Goal: Information Seeking & Learning: Learn about a topic

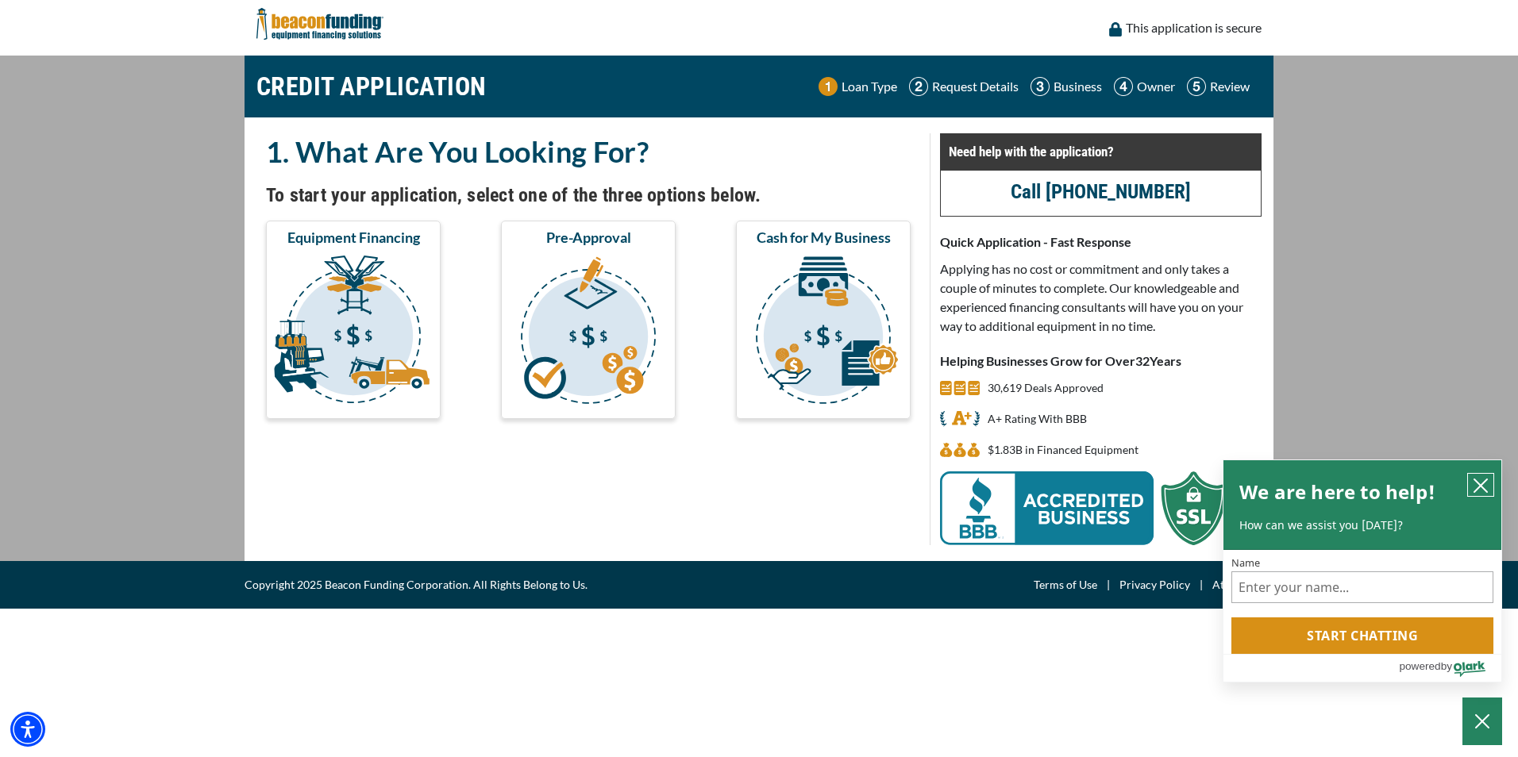
click at [1483, 484] on icon "close chatbox" at bounding box center [1481, 486] width 16 height 16
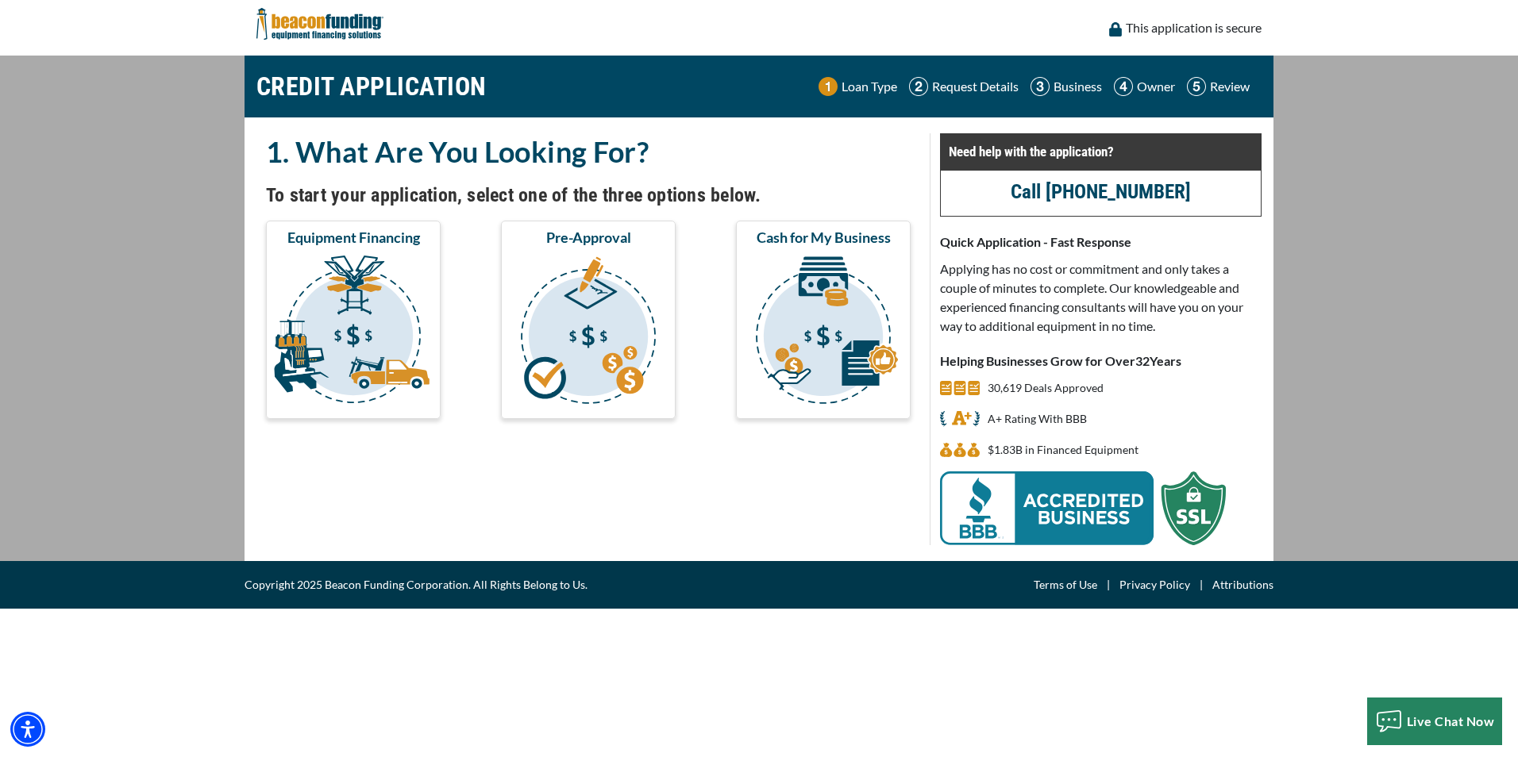
click at [315, 29] on img at bounding box center [319, 24] width 127 height 48
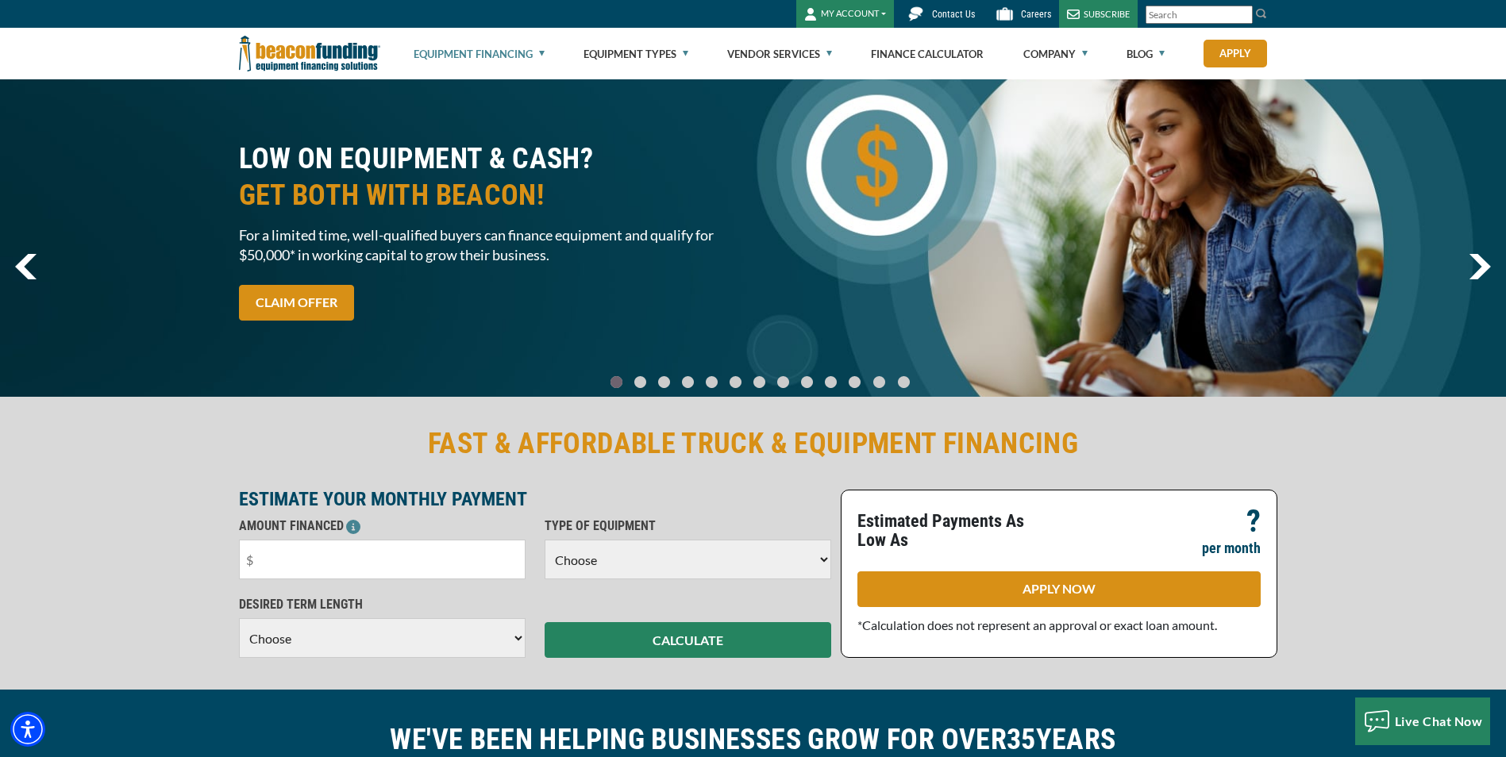
click at [523, 56] on link "Equipment Financing" at bounding box center [479, 54] width 131 height 51
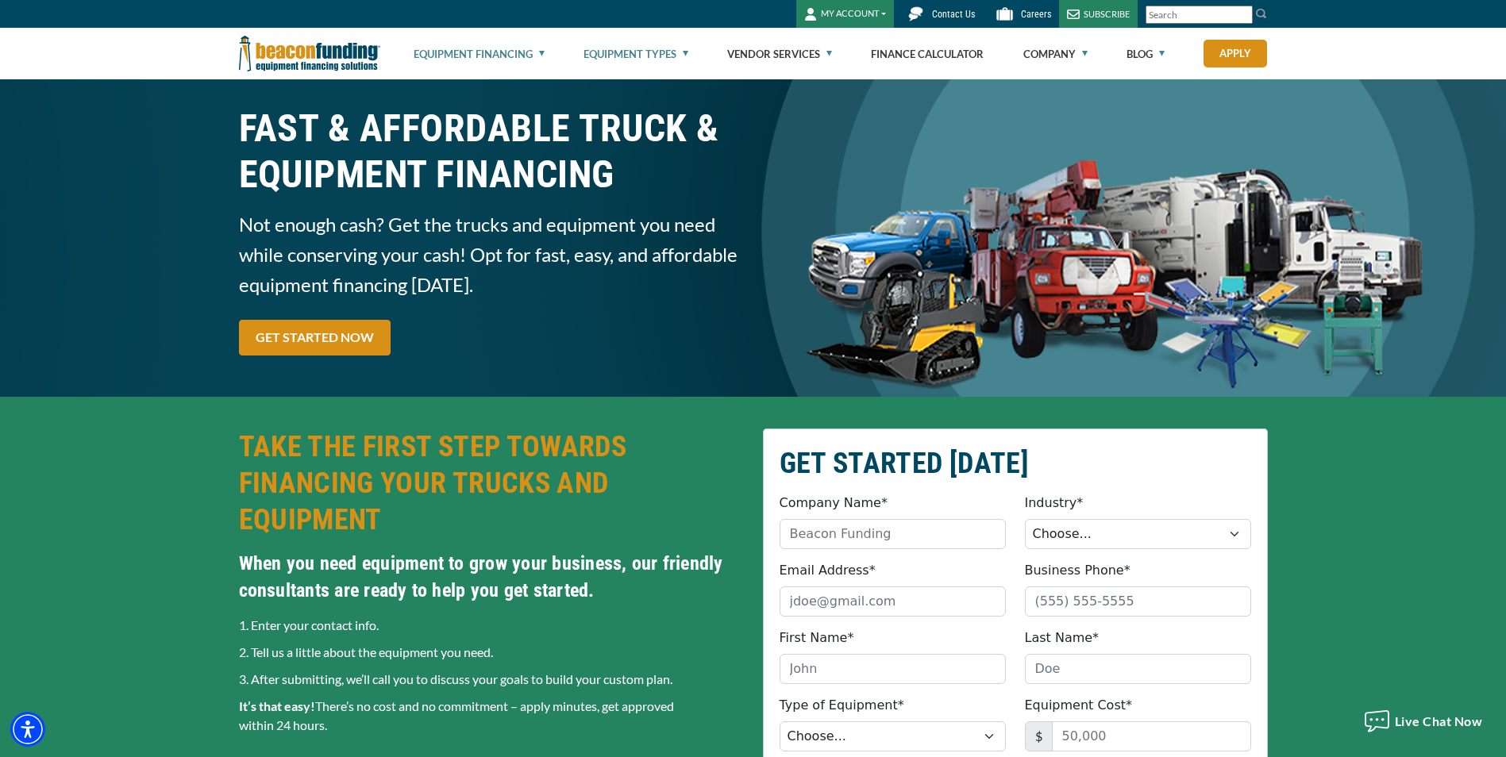
click at [640, 52] on link "Equipment Types" at bounding box center [636, 54] width 105 height 51
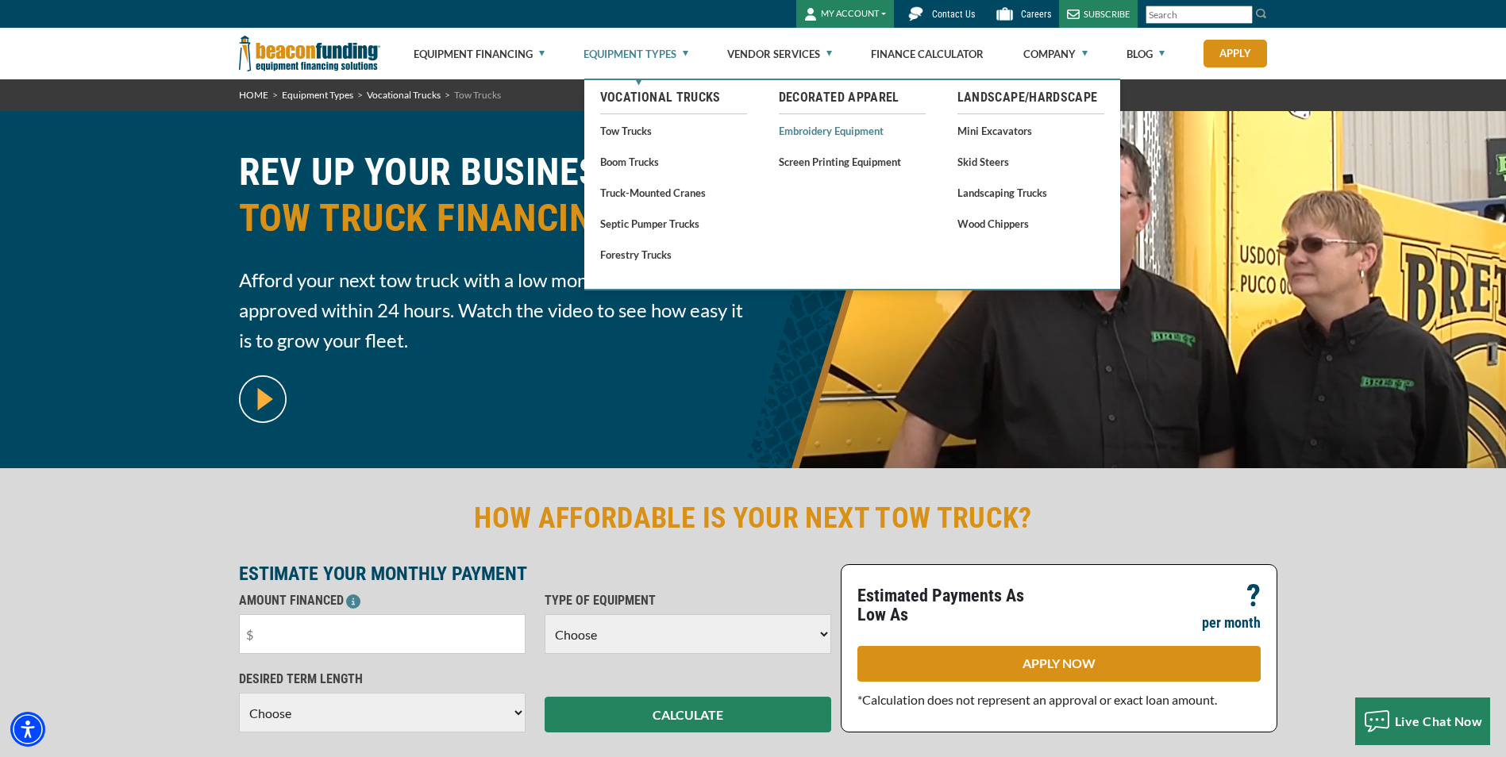
click at [813, 125] on link "Embroidery Equipment" at bounding box center [852, 131] width 147 height 20
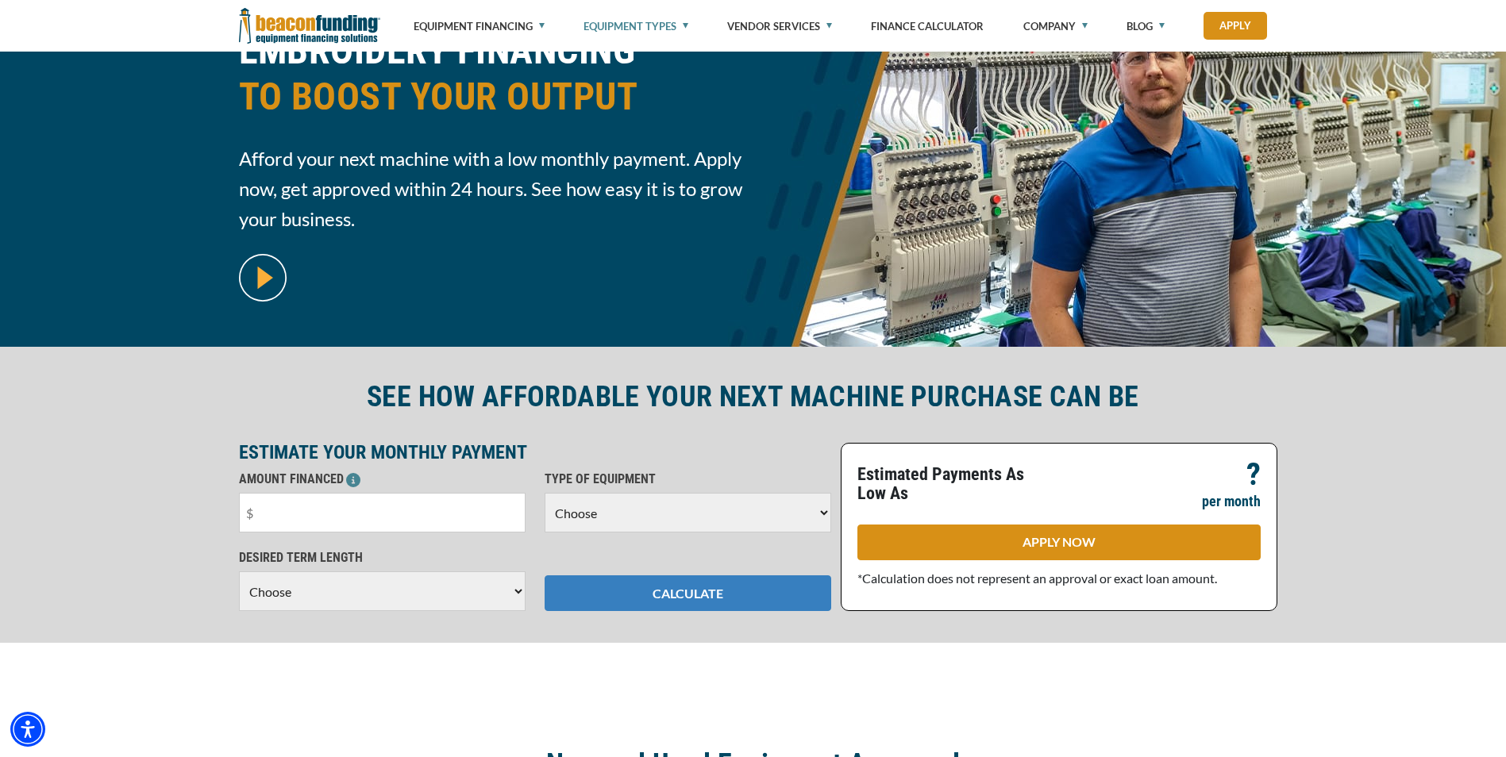
scroll to position [397, 0]
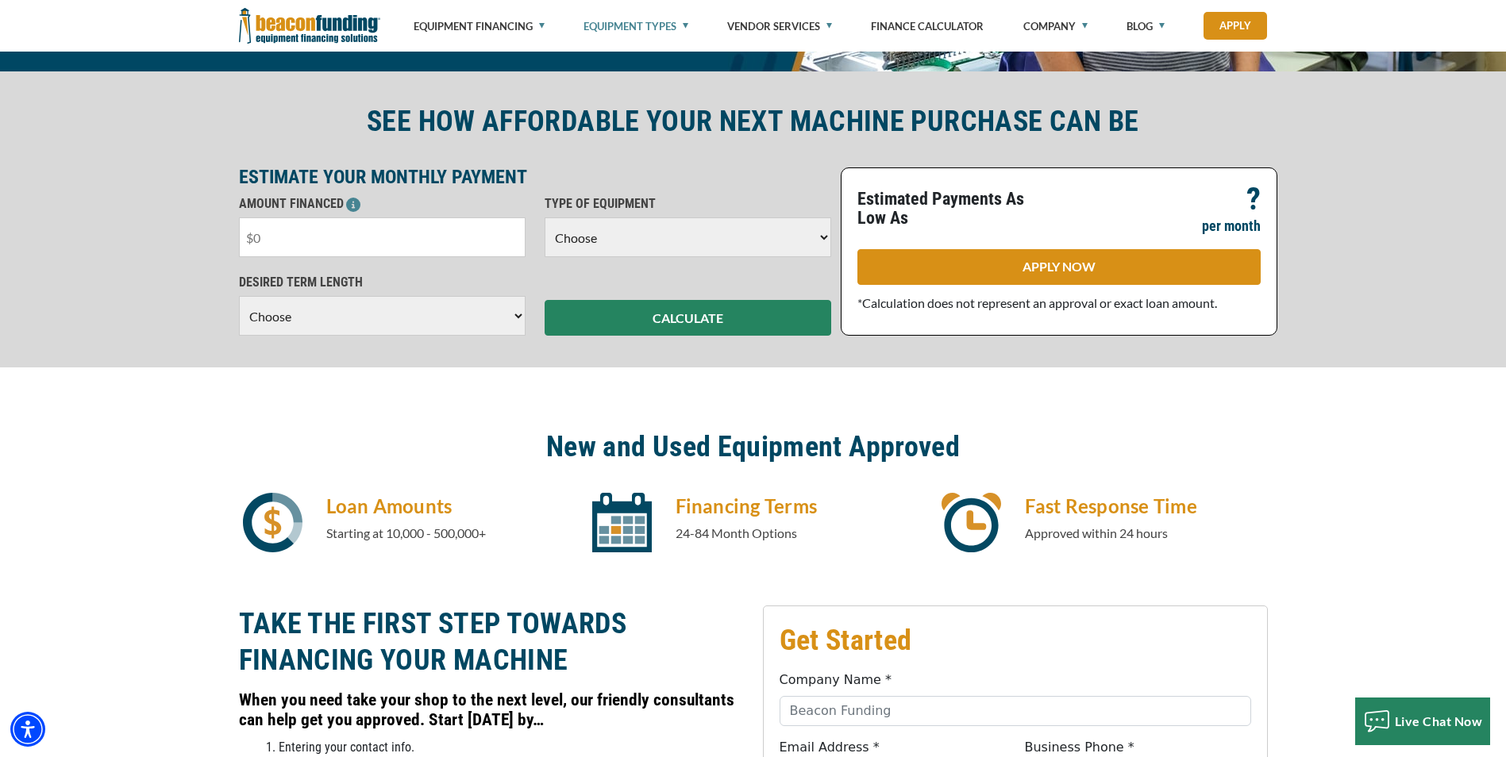
drag, startPoint x: 291, startPoint y: 242, endPoint x: 227, endPoint y: 241, distance: 64.3
click at [227, 241] on div "SEE HOW AFFORDABLE YOUR NEXT MACHINE PURCHASE CAN BE ESTIMATE YOUR MONTHLY PAYM…" at bounding box center [753, 219] width 1506 height 296
type input "$21,500"
click at [276, 317] on select "Choose 36 Months 48 Months 60 Months" at bounding box center [382, 316] width 287 height 40
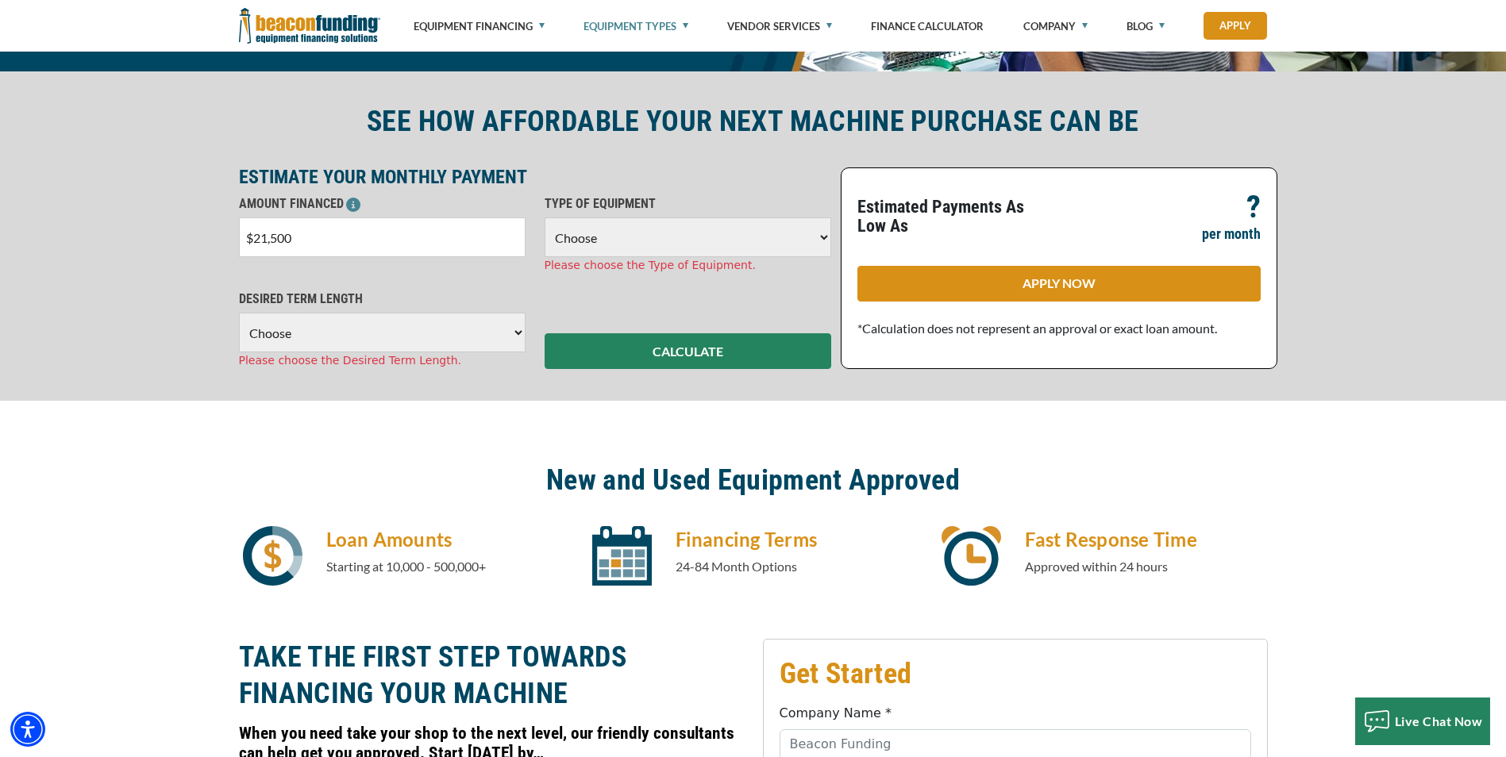
select select "48"
click at [239, 313] on select "Choose 36 Months 48 Months 60 Months" at bounding box center [382, 333] width 287 height 40
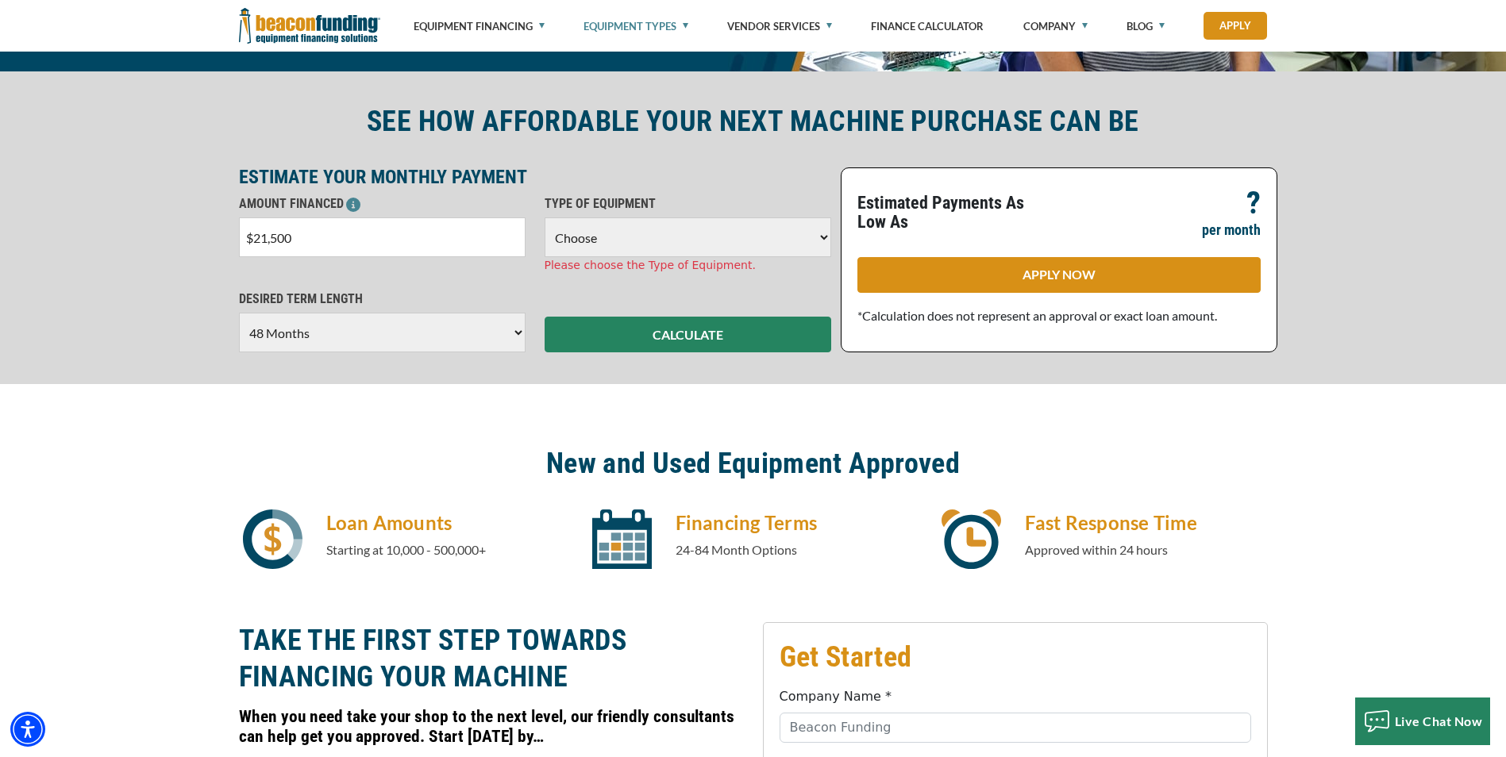
click at [595, 249] on select "Choose Backhoe Boom/Bucket Truck Chipper Commercial Mower Crane DTG/DTF Printin…" at bounding box center [688, 238] width 287 height 40
select select "1"
click at [545, 218] on select "Choose Backhoe Boom/Bucket Truck Chipper Commercial Mower Crane DTG/DTF Printin…" at bounding box center [688, 238] width 287 height 40
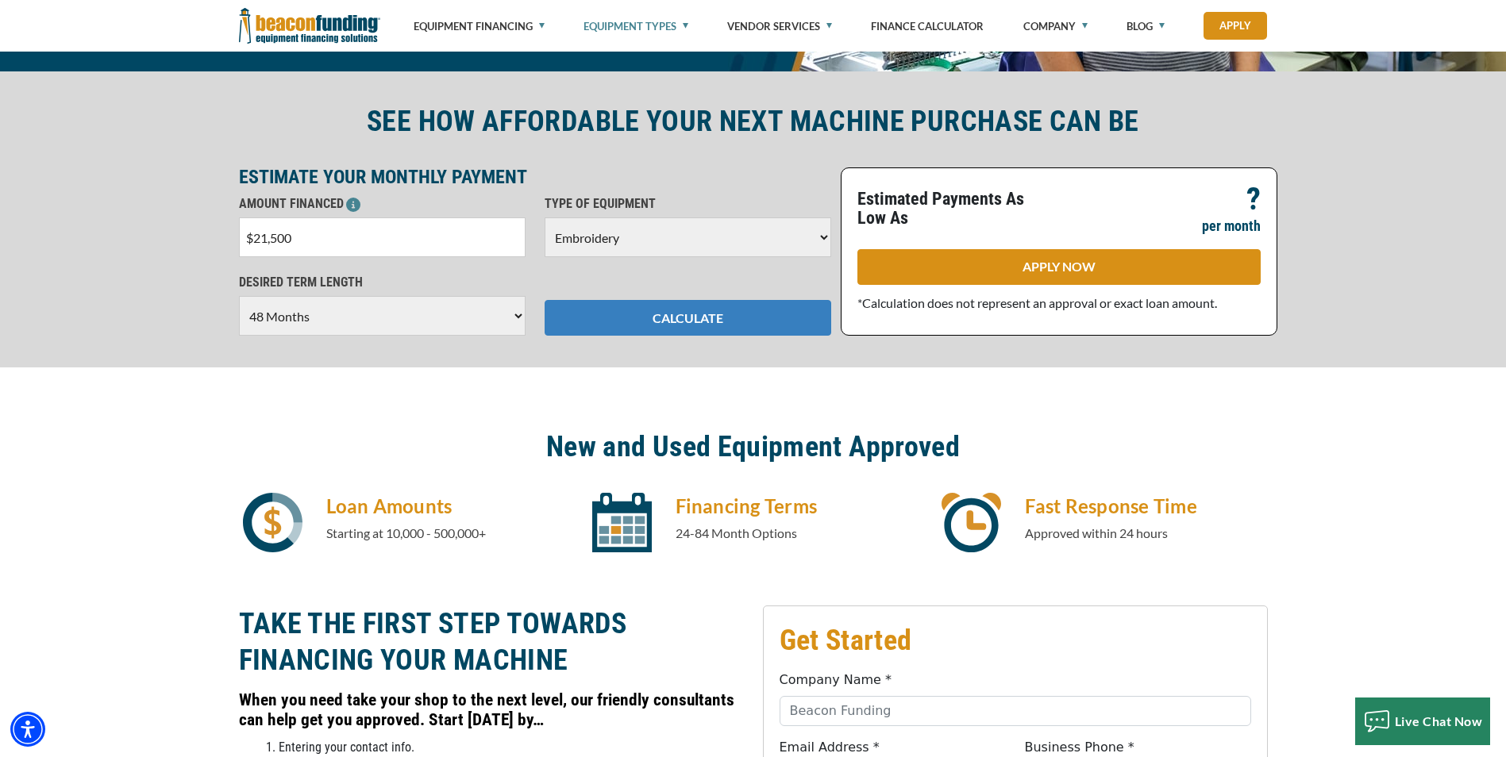
click at [640, 317] on button "CALCULATE" at bounding box center [688, 318] width 287 height 36
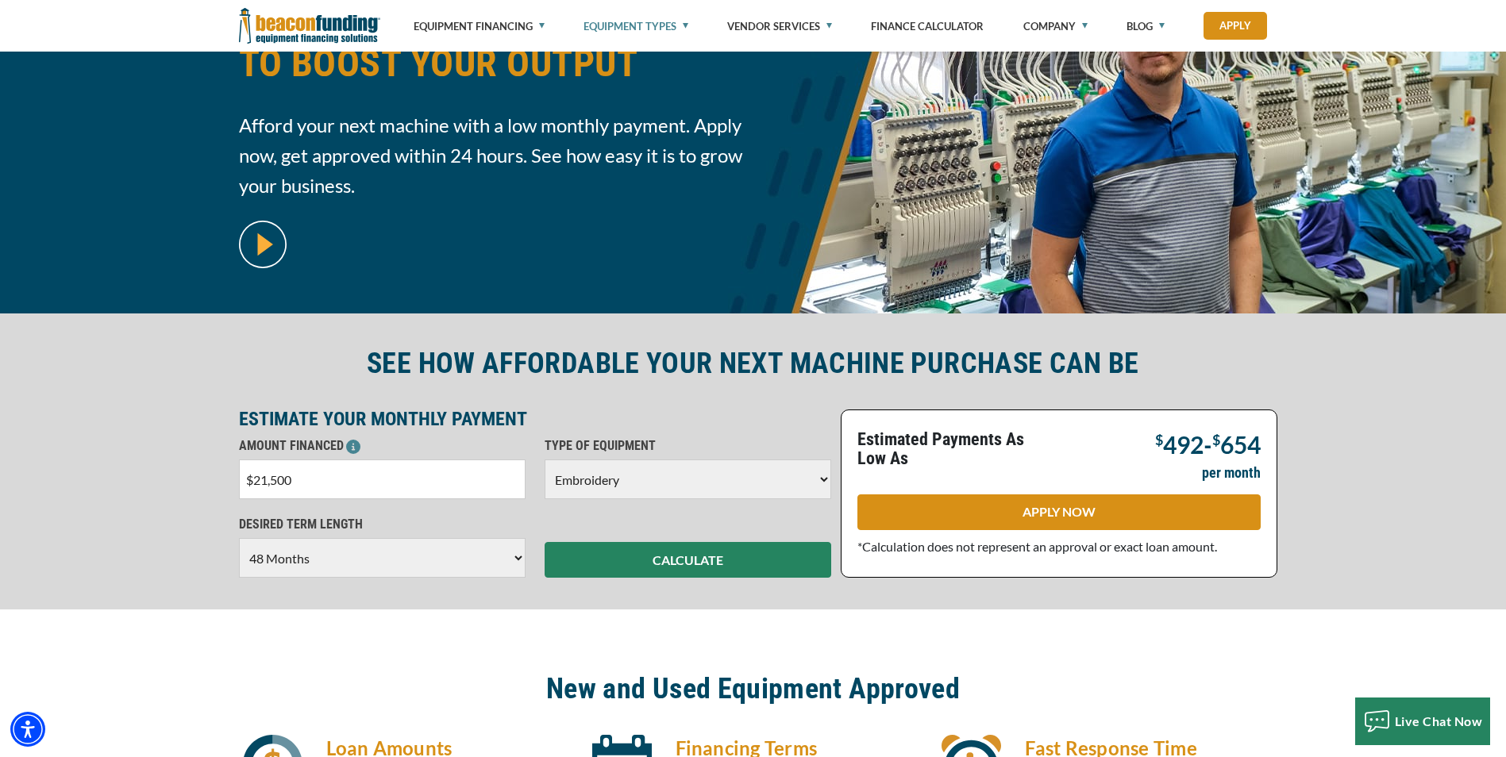
scroll to position [0, 0]
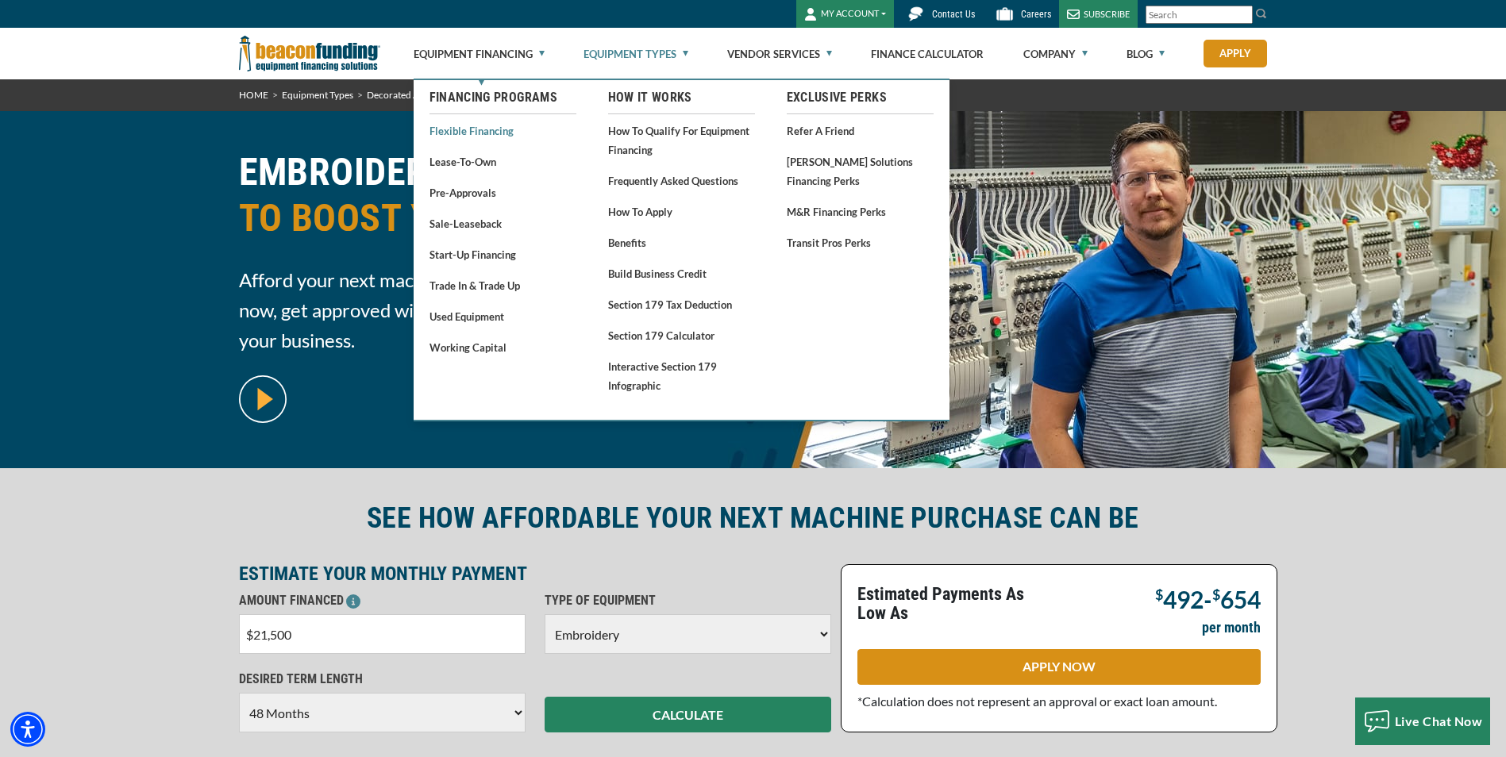
click at [485, 127] on link "Flexible Financing" at bounding box center [503, 131] width 147 height 20
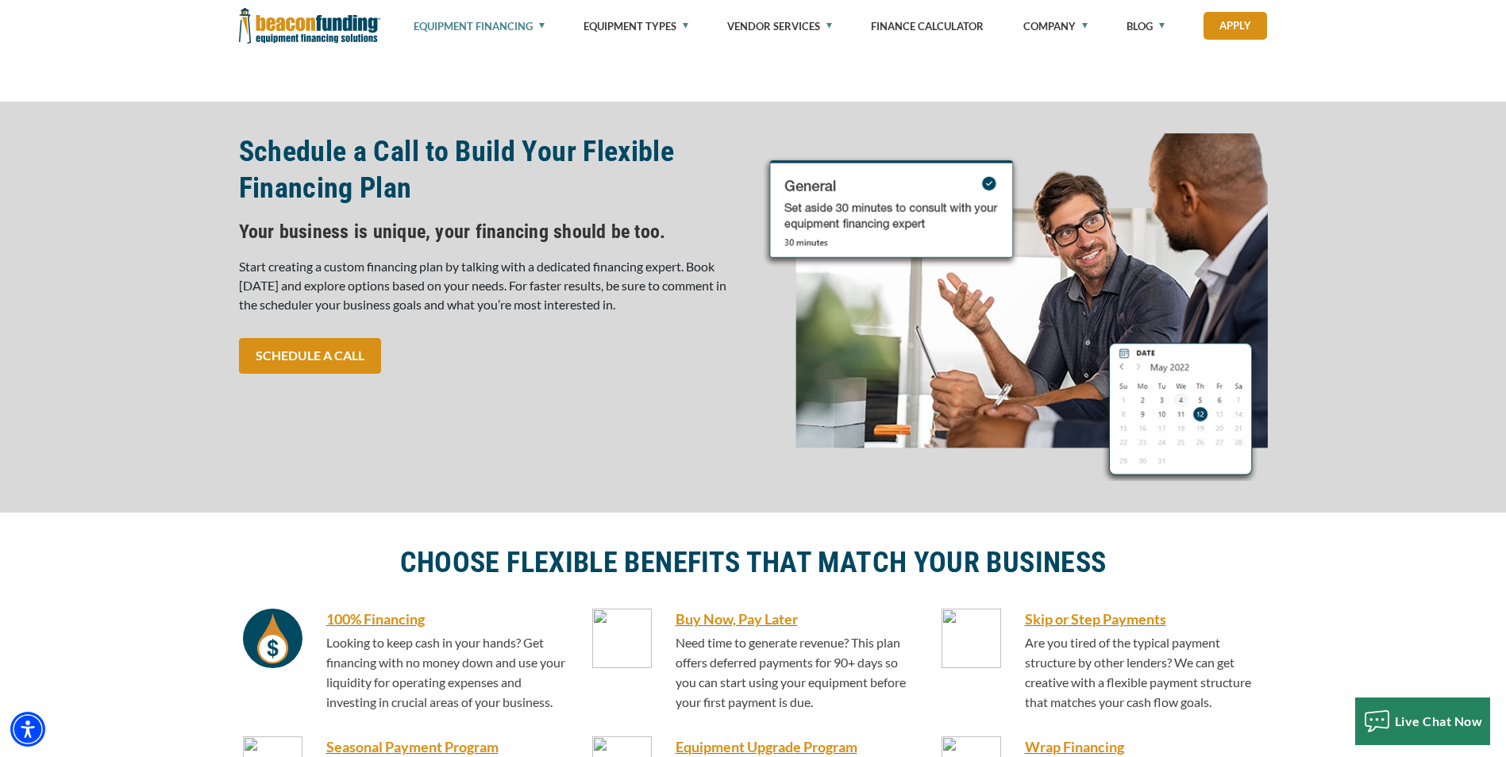
scroll to position [873, 0]
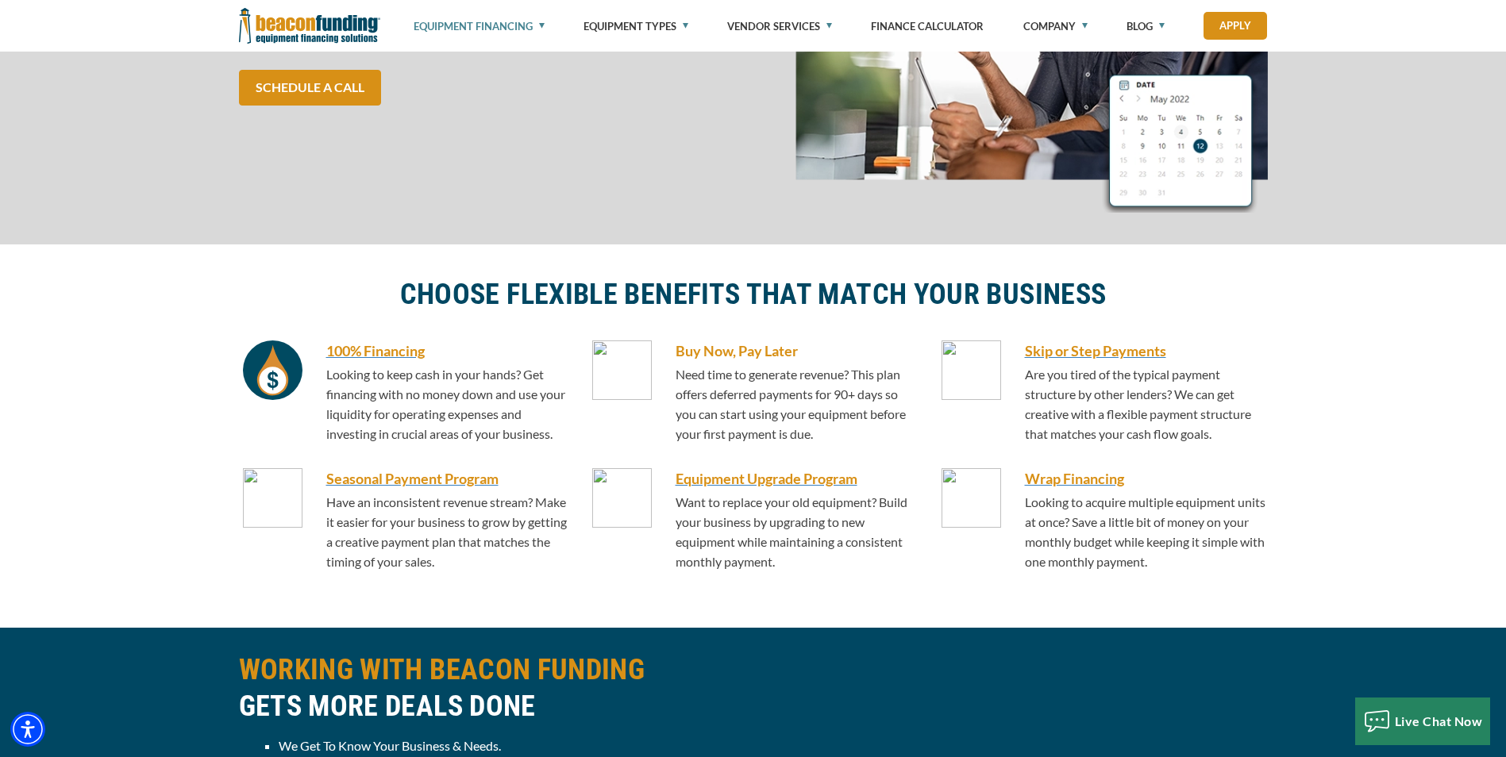
click at [748, 352] on h6 "Buy Now, Pay Later" at bounding box center [797, 351] width 243 height 21
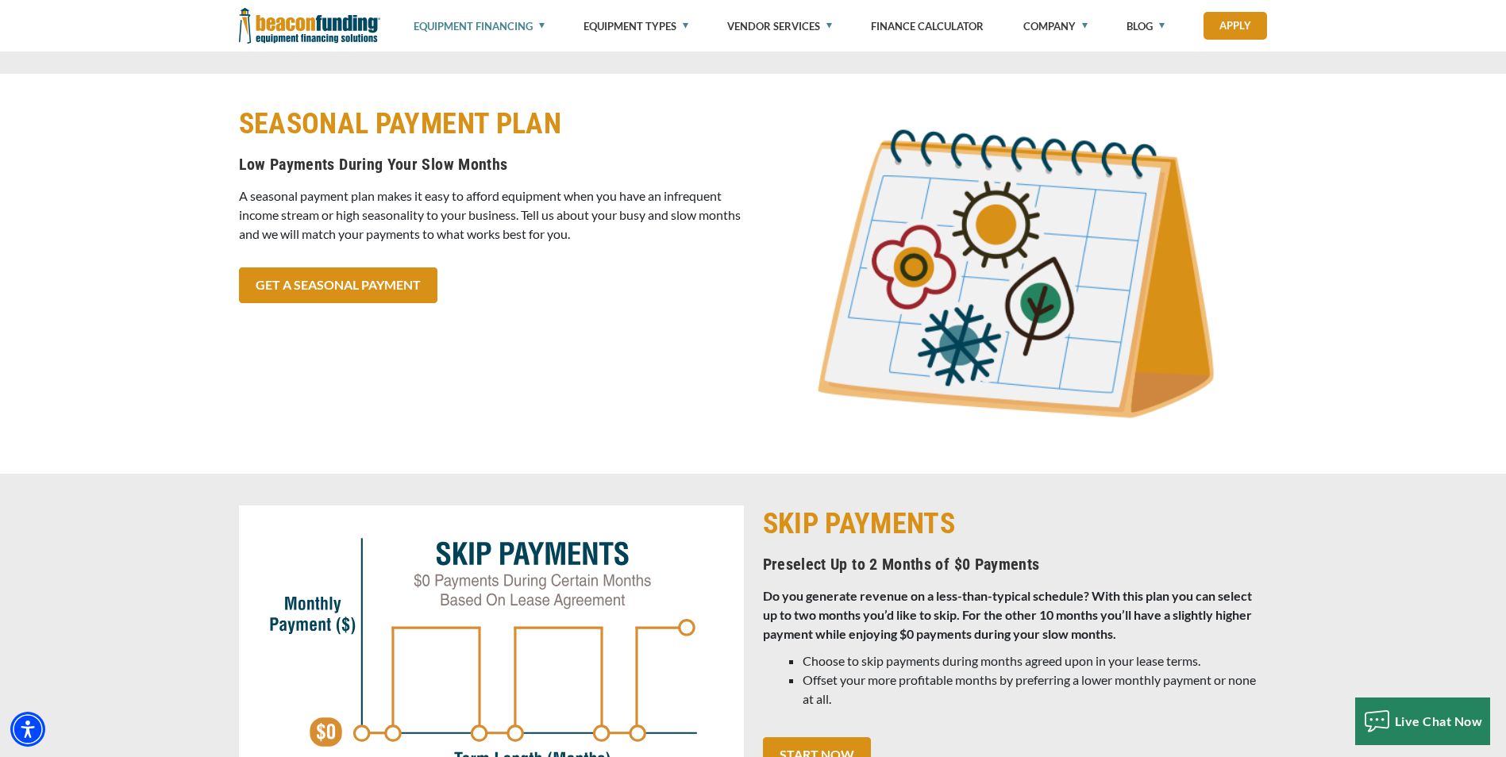
scroll to position [2178, 0]
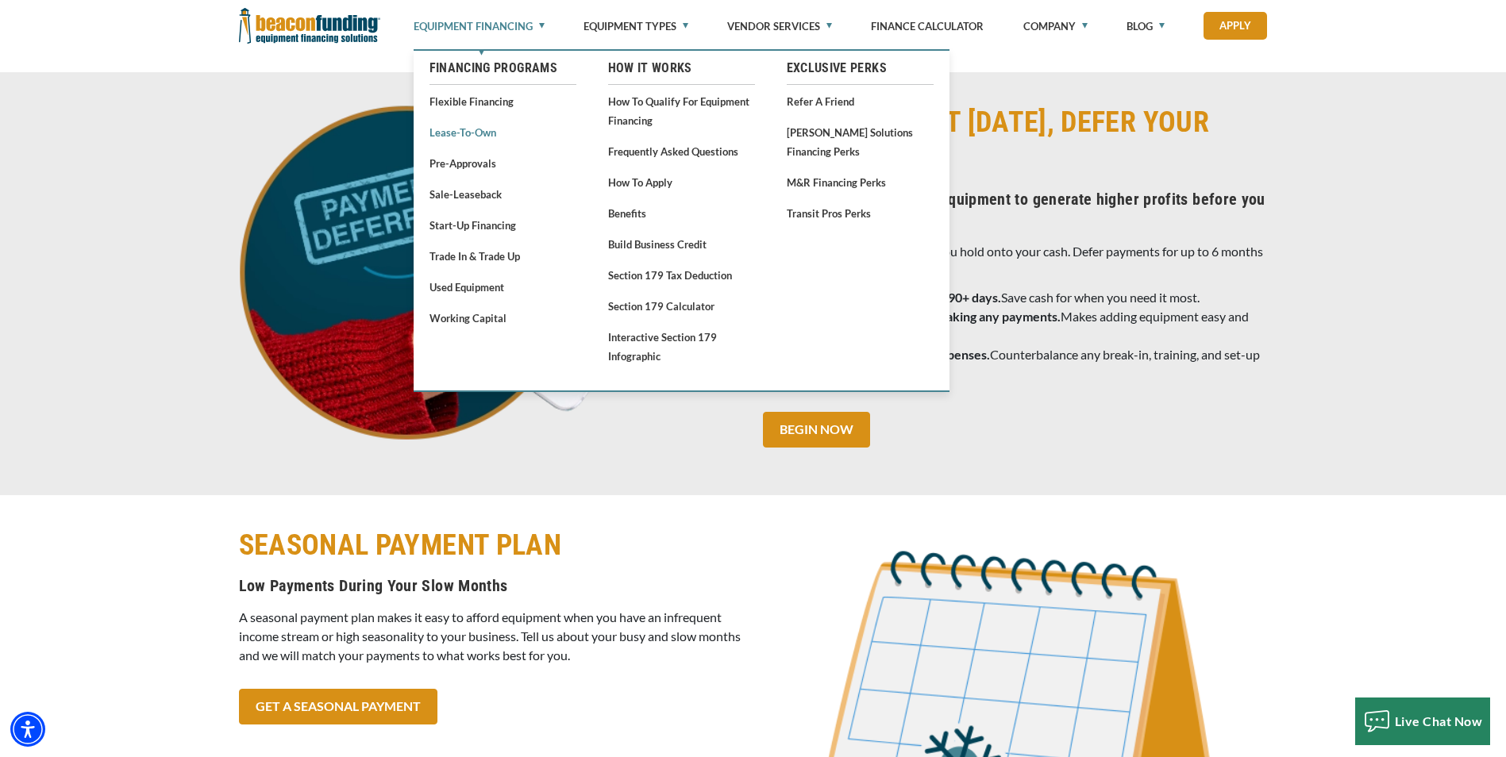
click at [473, 130] on link "Lease-To-Own" at bounding box center [503, 132] width 147 height 20
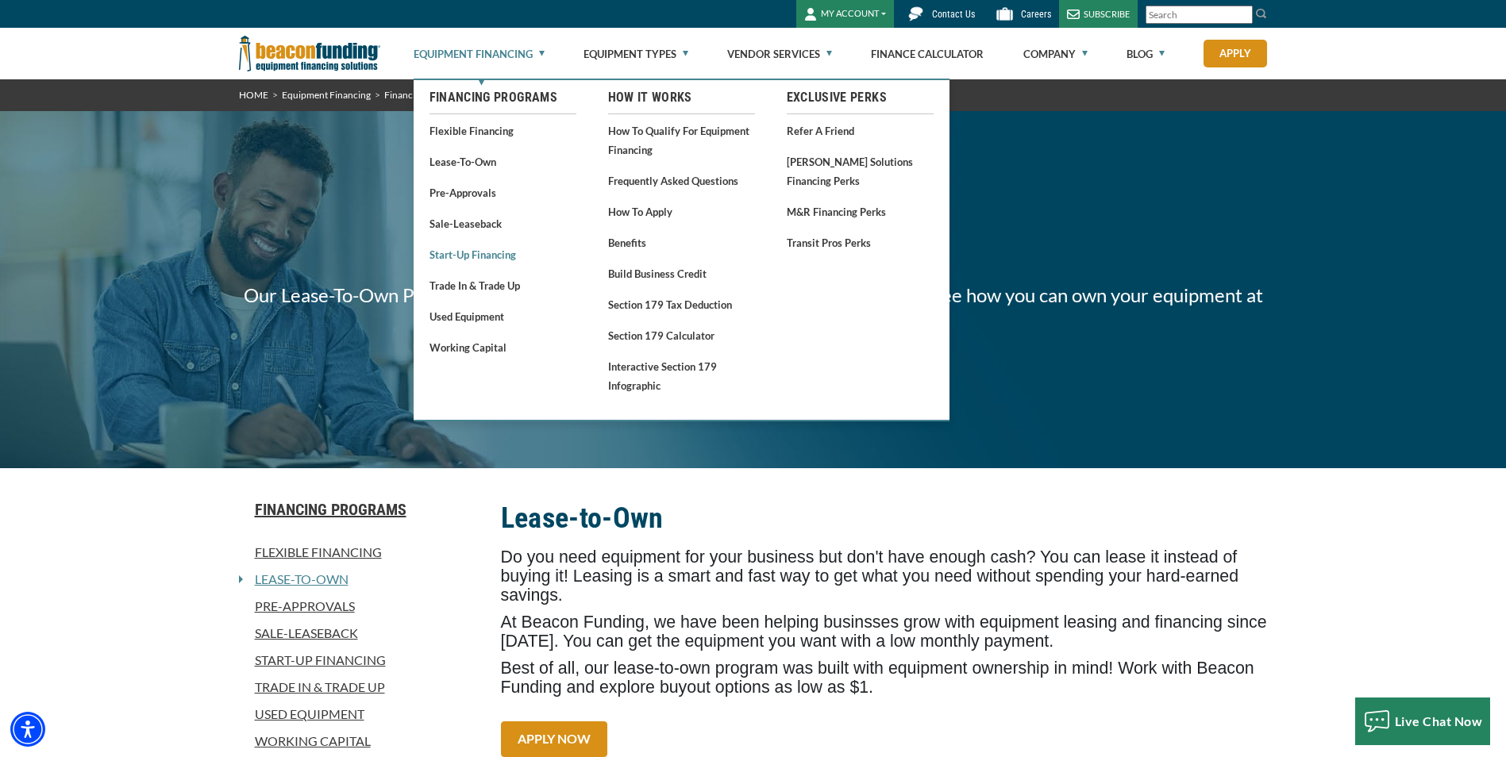
click at [472, 256] on link "Start-Up Financing" at bounding box center [503, 255] width 147 height 20
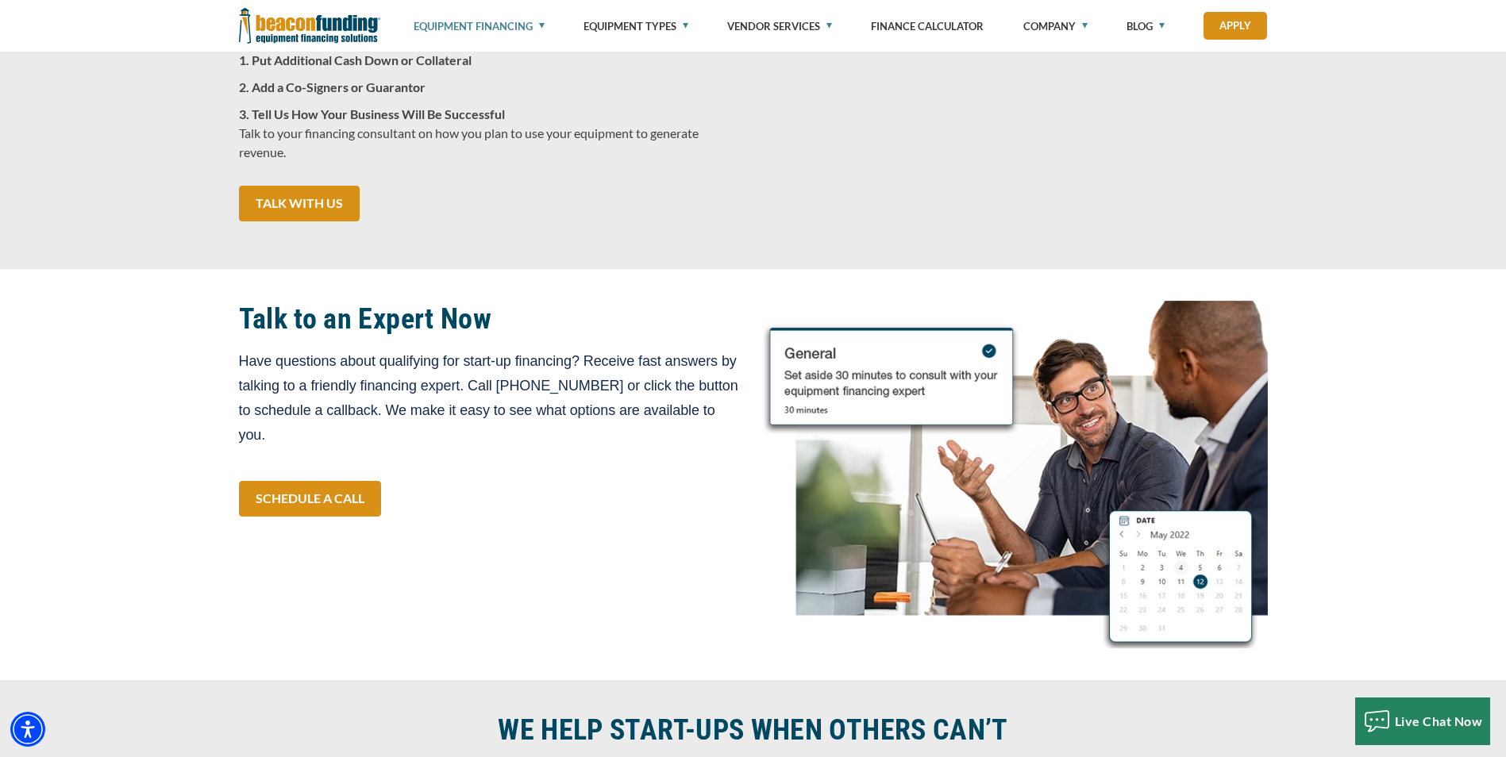
scroll to position [2699, 0]
